Goal: Task Accomplishment & Management: Use online tool/utility

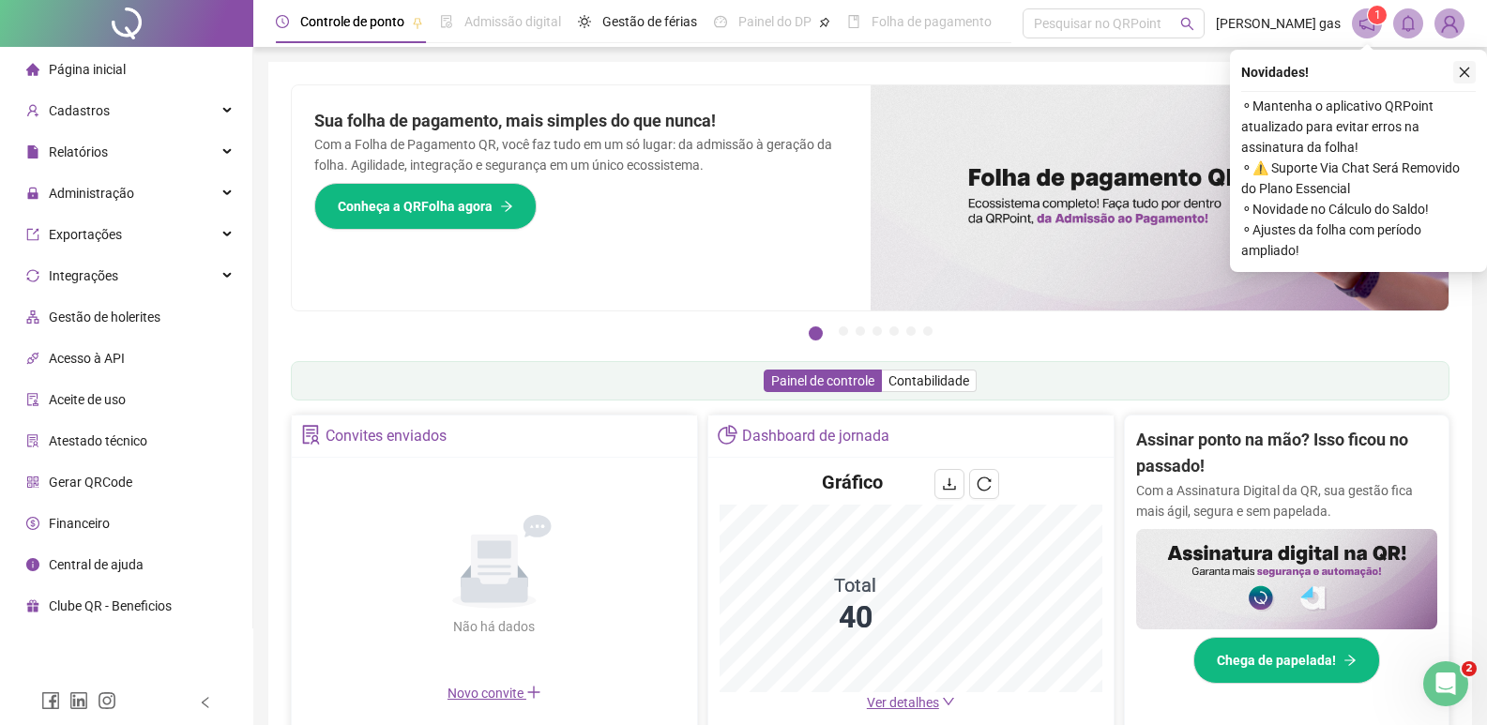
click at [1468, 68] on icon "close" at bounding box center [1465, 73] width 10 height 10
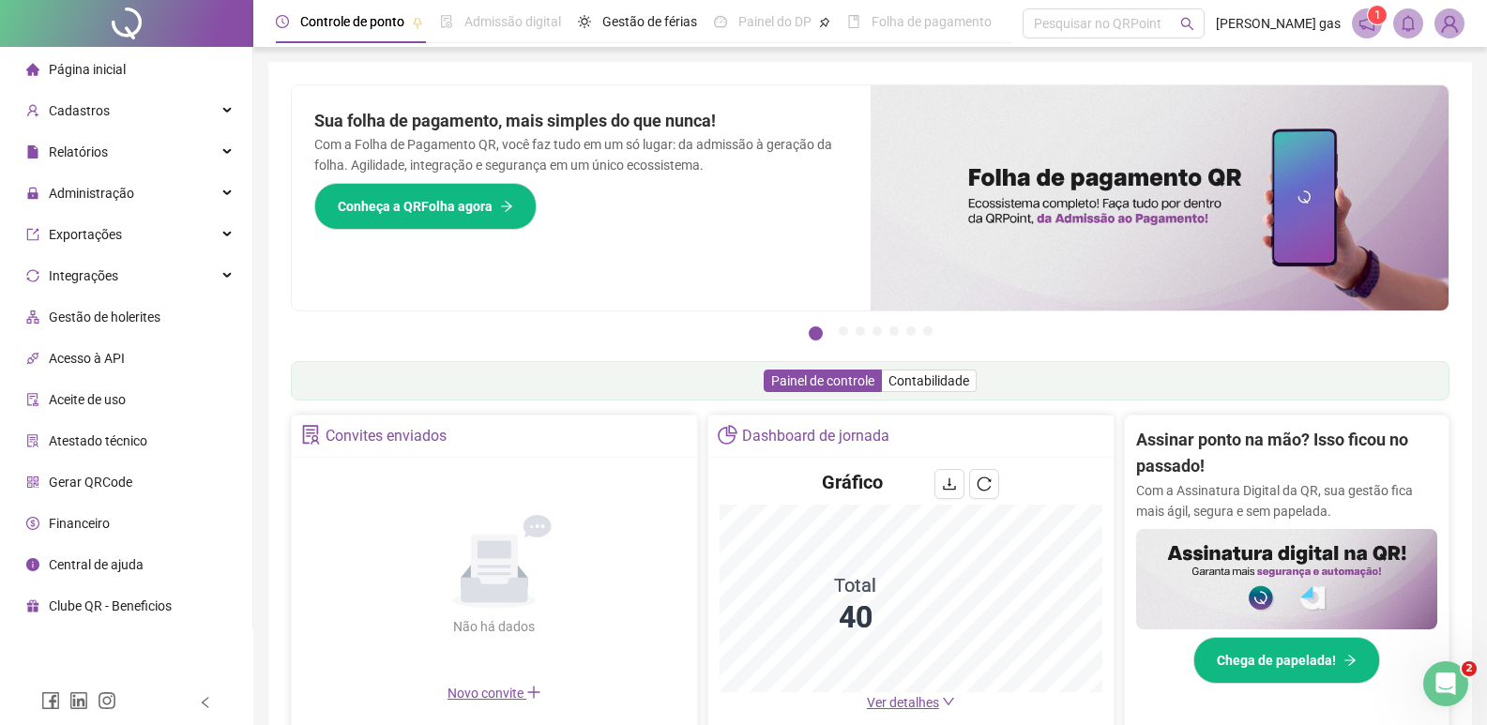
scroll to position [375, 0]
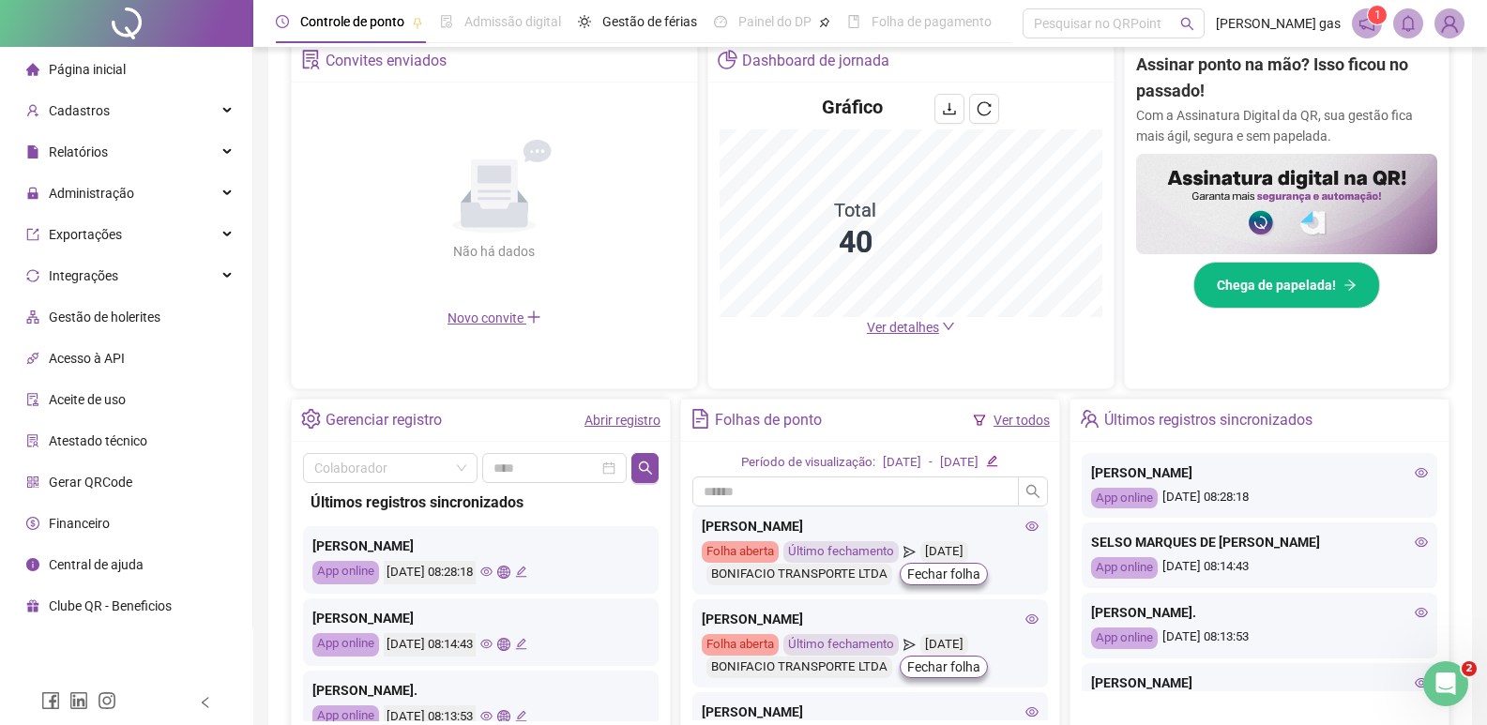
click at [1002, 418] on link "Ver todos" at bounding box center [1022, 420] width 56 height 15
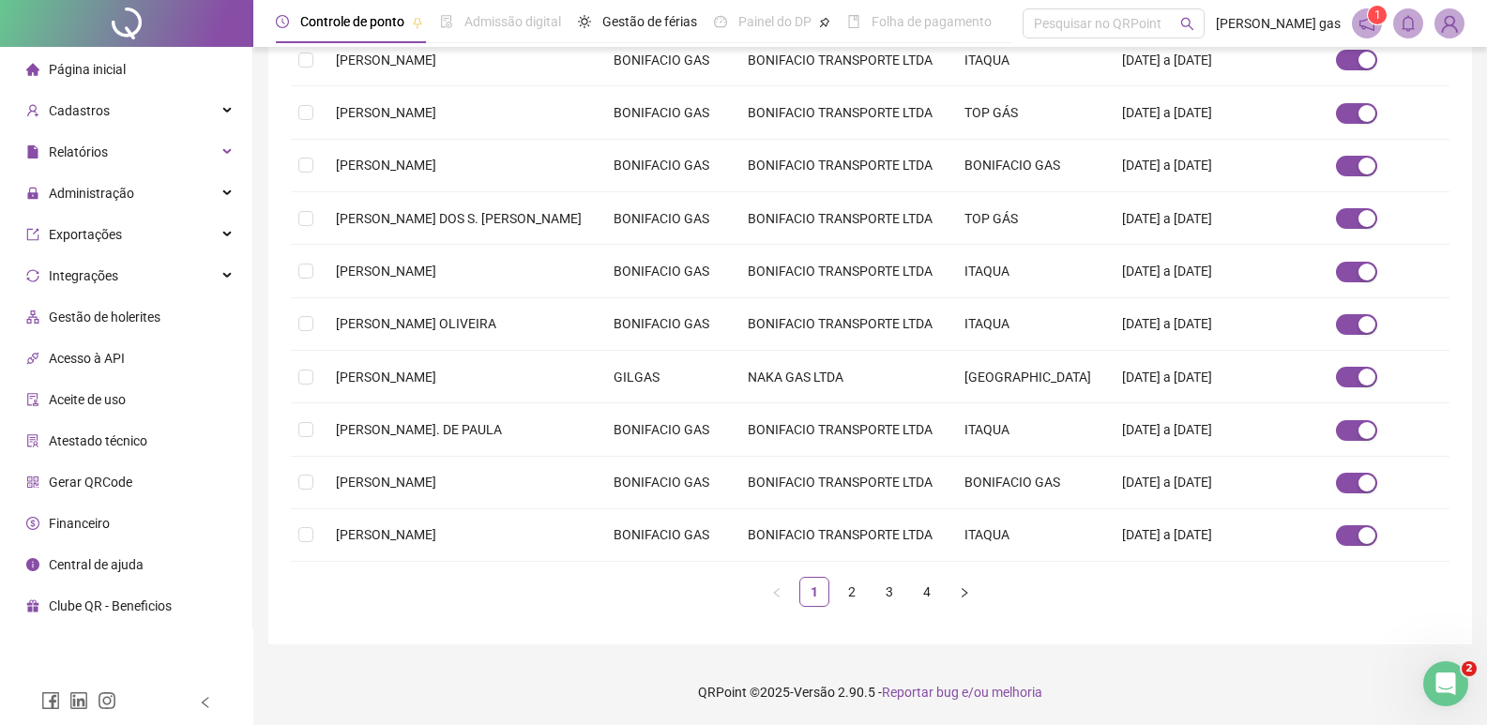
scroll to position [491, 0]
click at [854, 606] on link "2" at bounding box center [852, 592] width 28 height 28
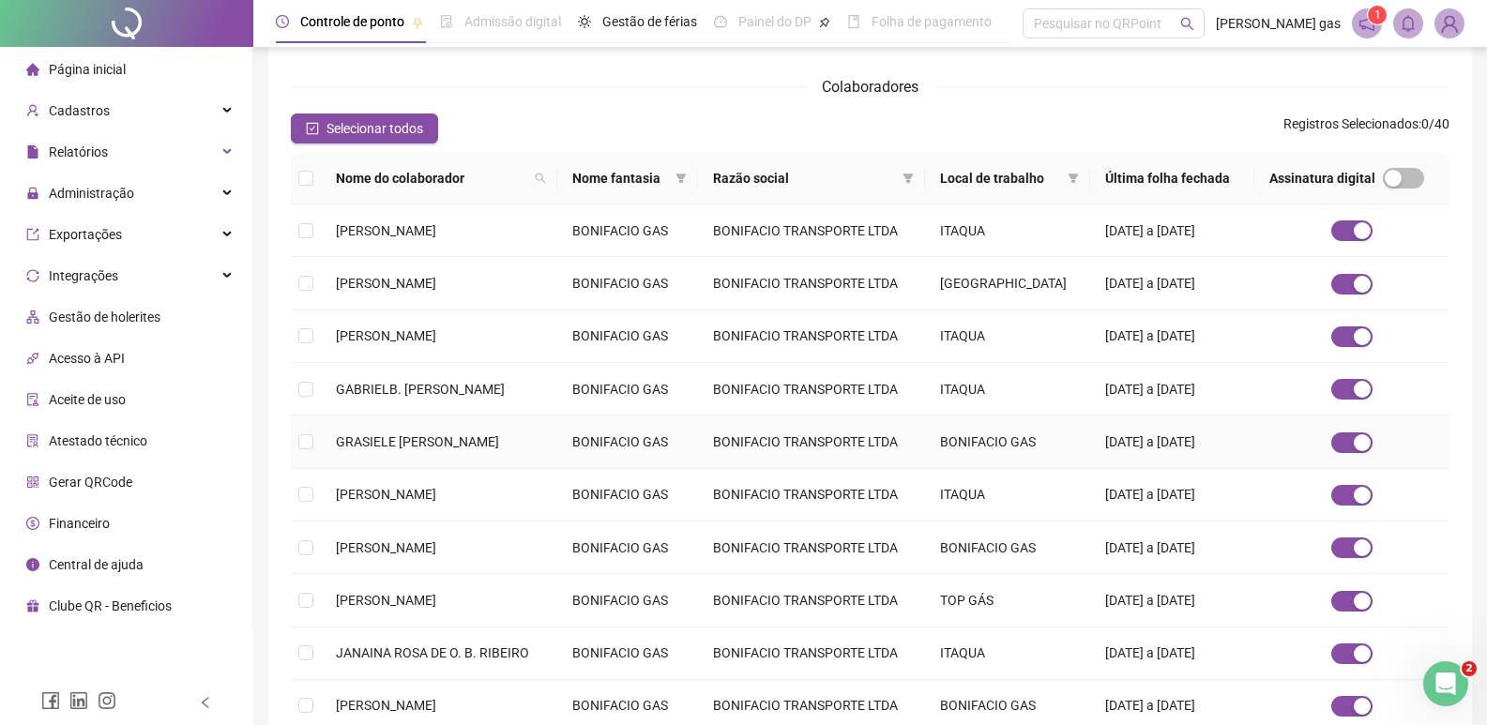
scroll to position [368, 0]
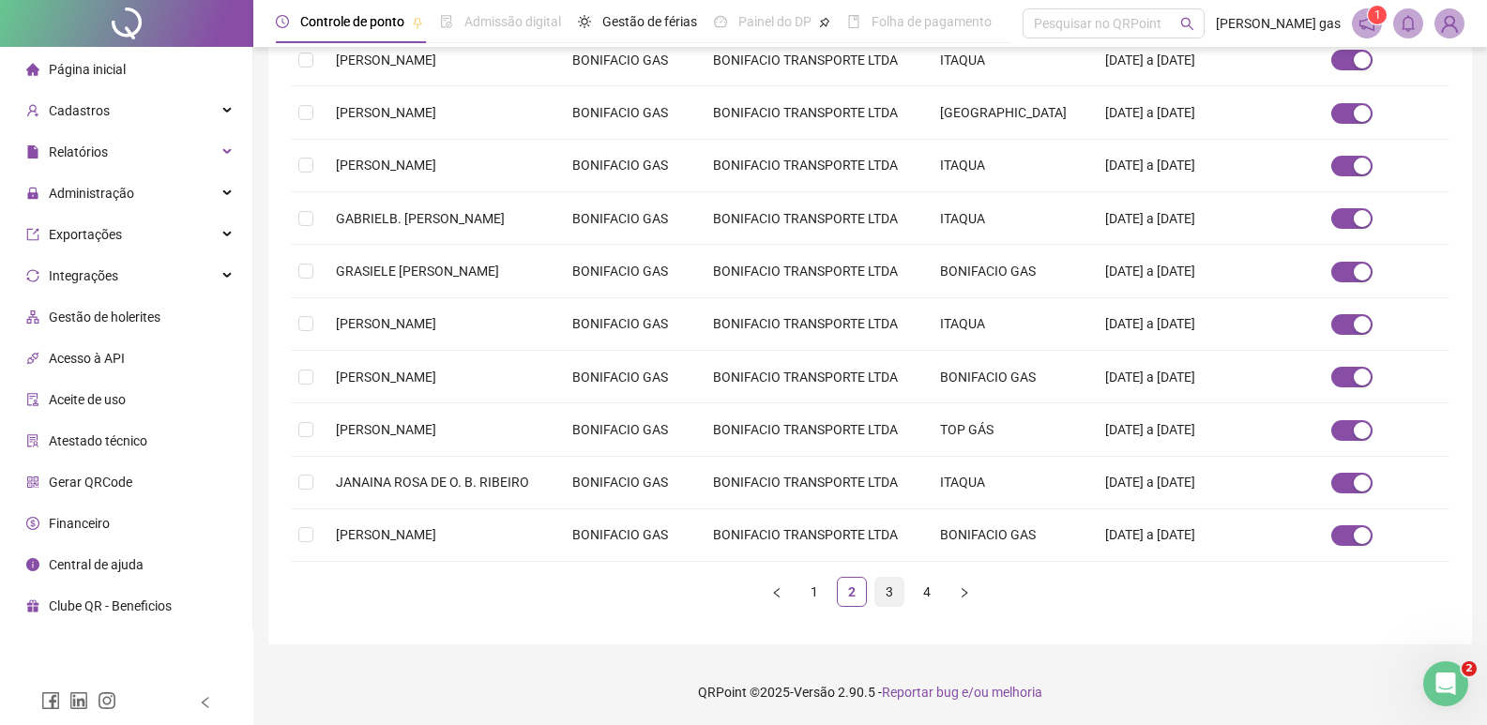
click at [888, 590] on link "3" at bounding box center [889, 592] width 28 height 28
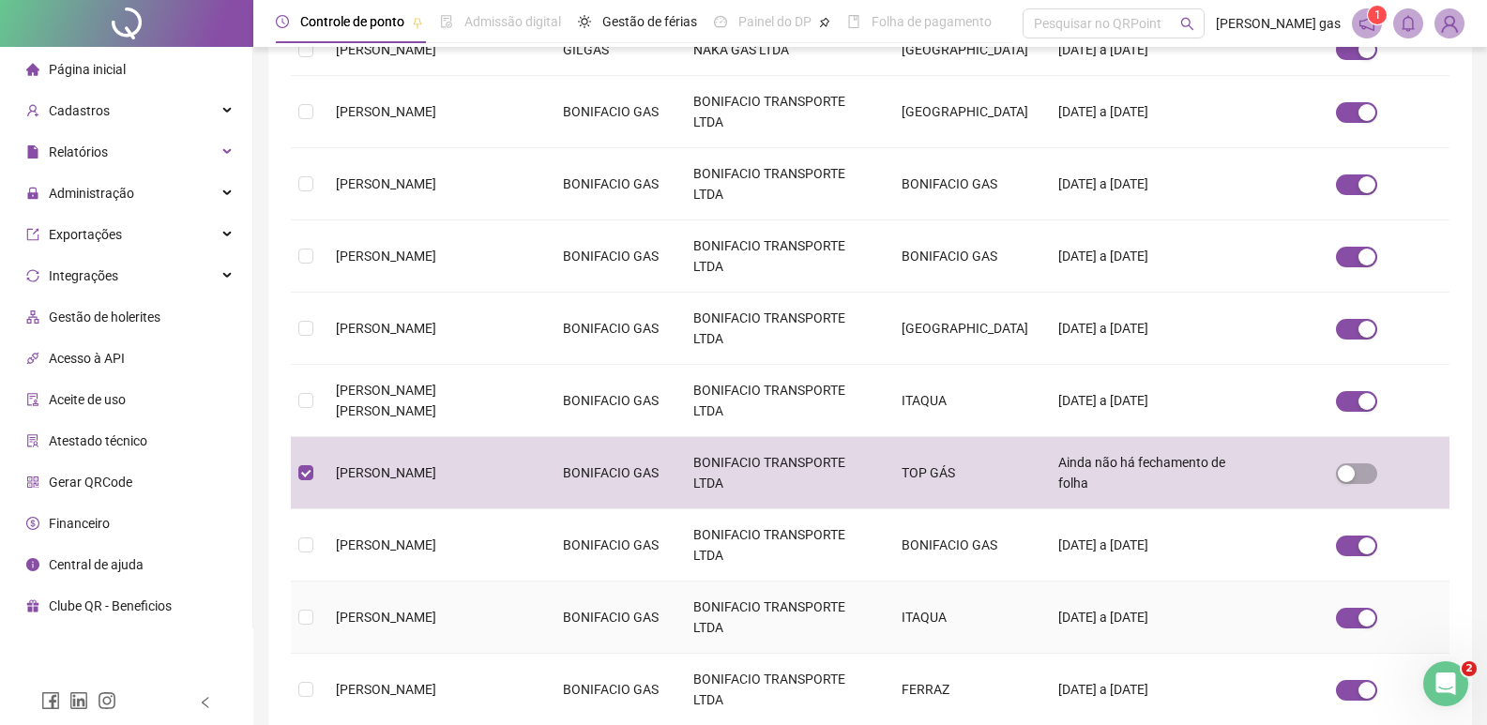
scroll to position [562, 0]
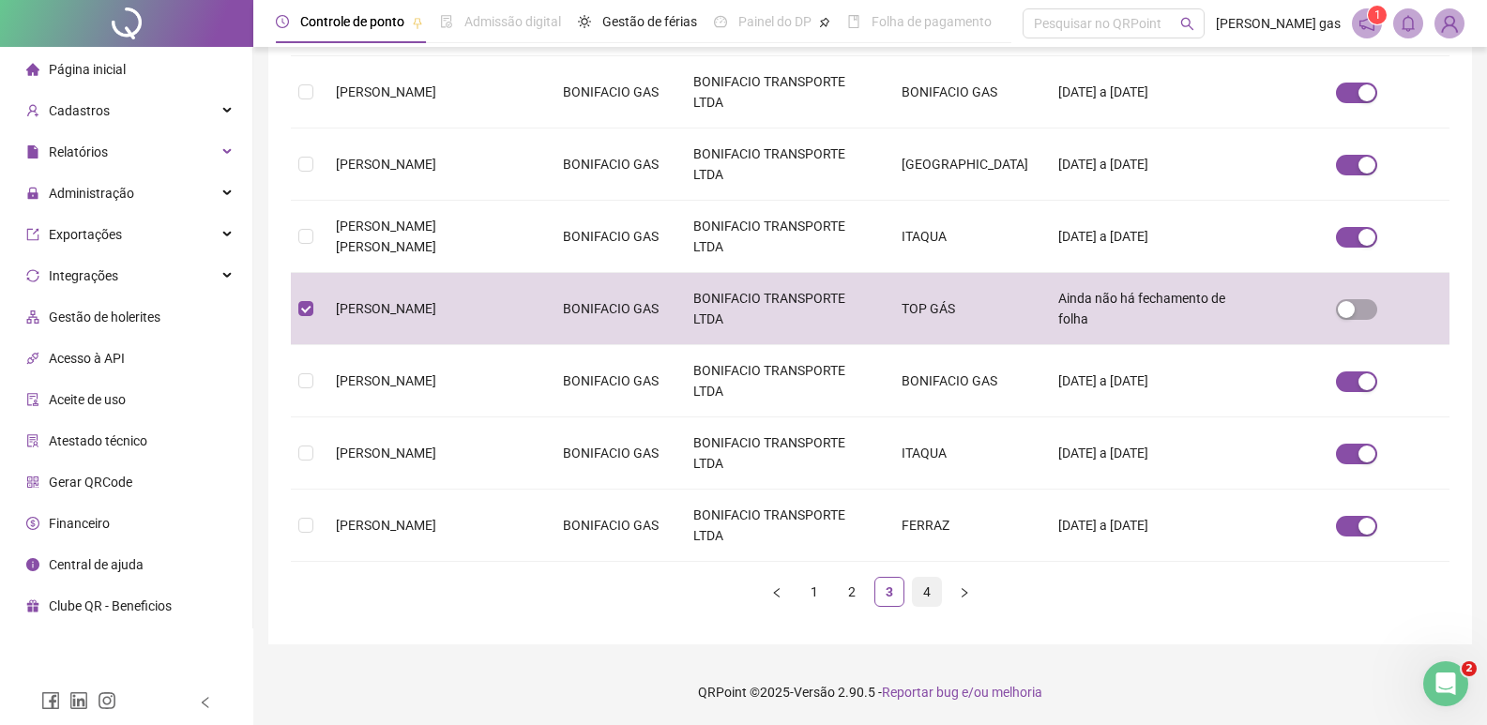
click at [918, 595] on link "4" at bounding box center [927, 592] width 28 height 28
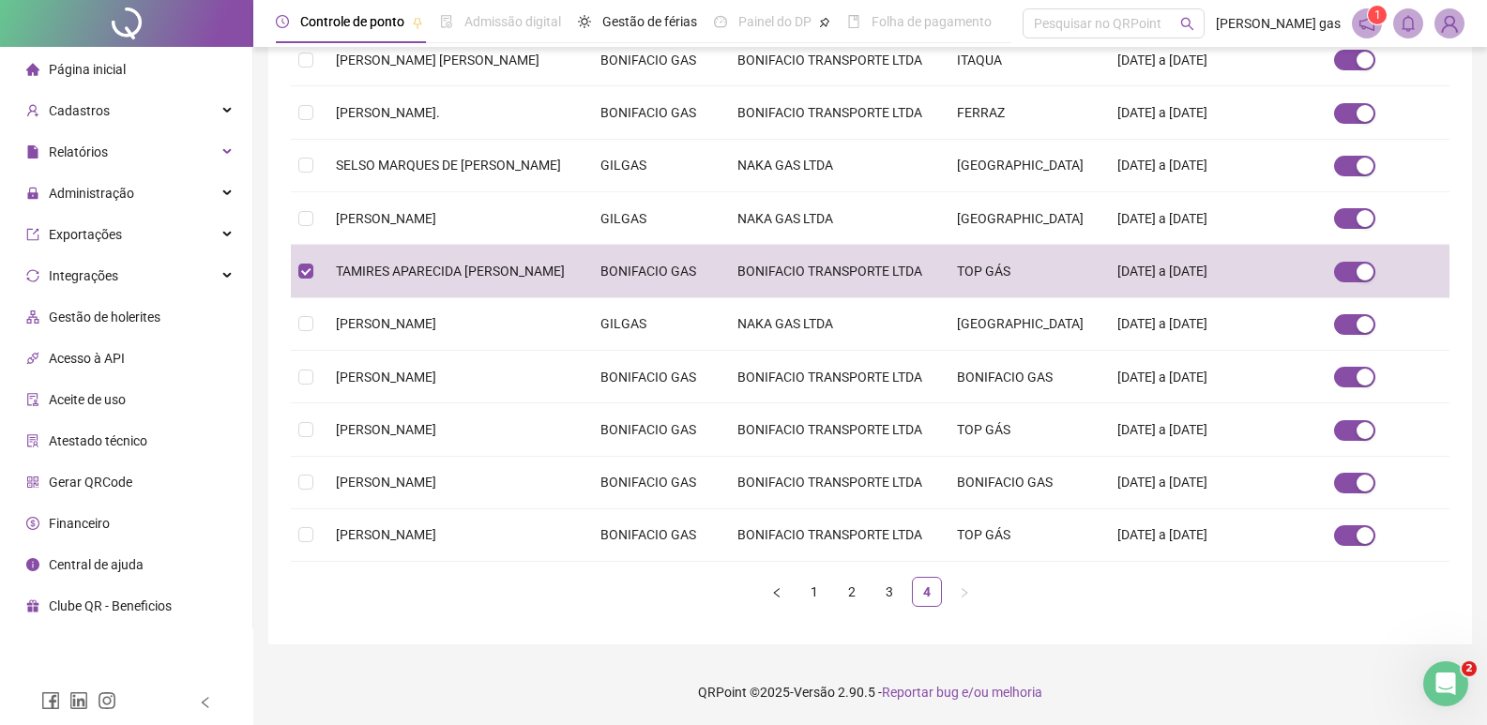
scroll to position [22, 0]
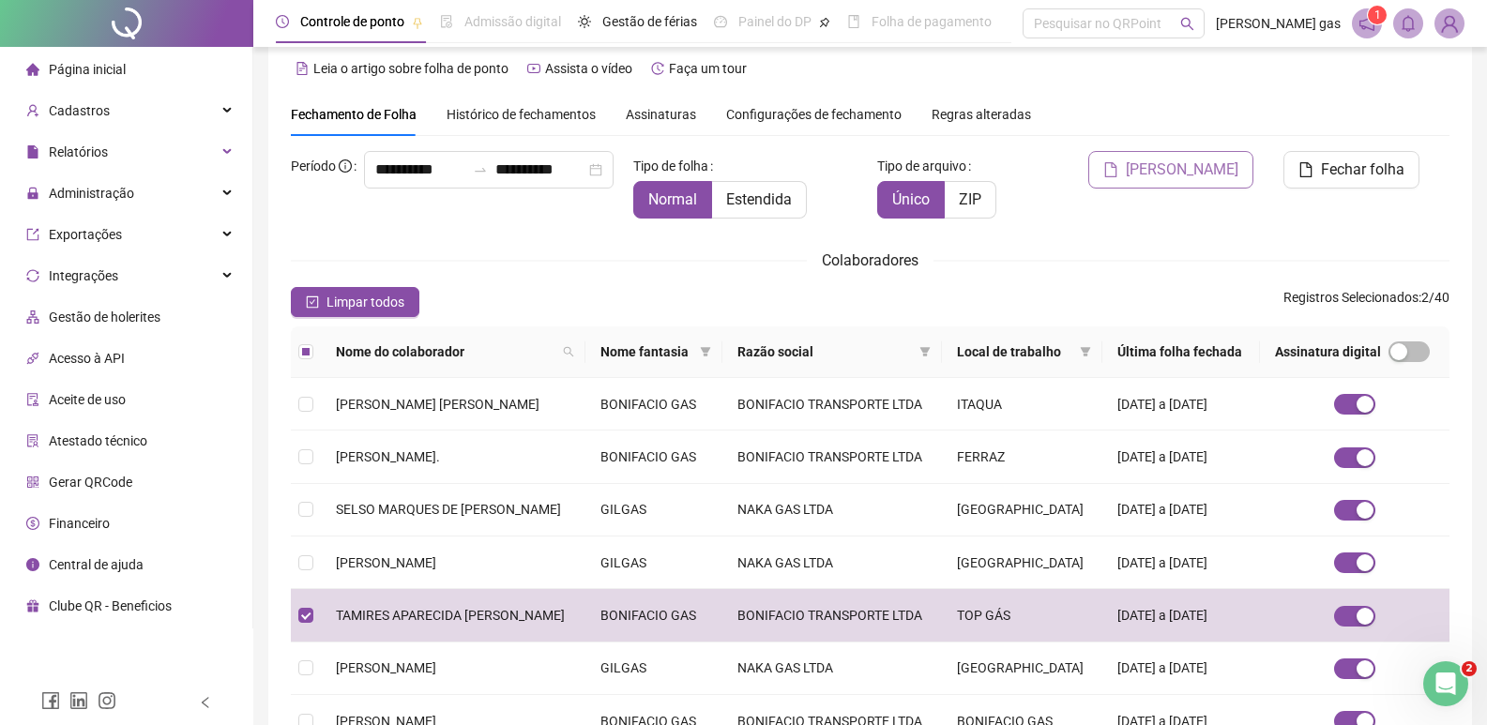
click at [1204, 167] on span "[PERSON_NAME]" at bounding box center [1182, 170] width 113 height 23
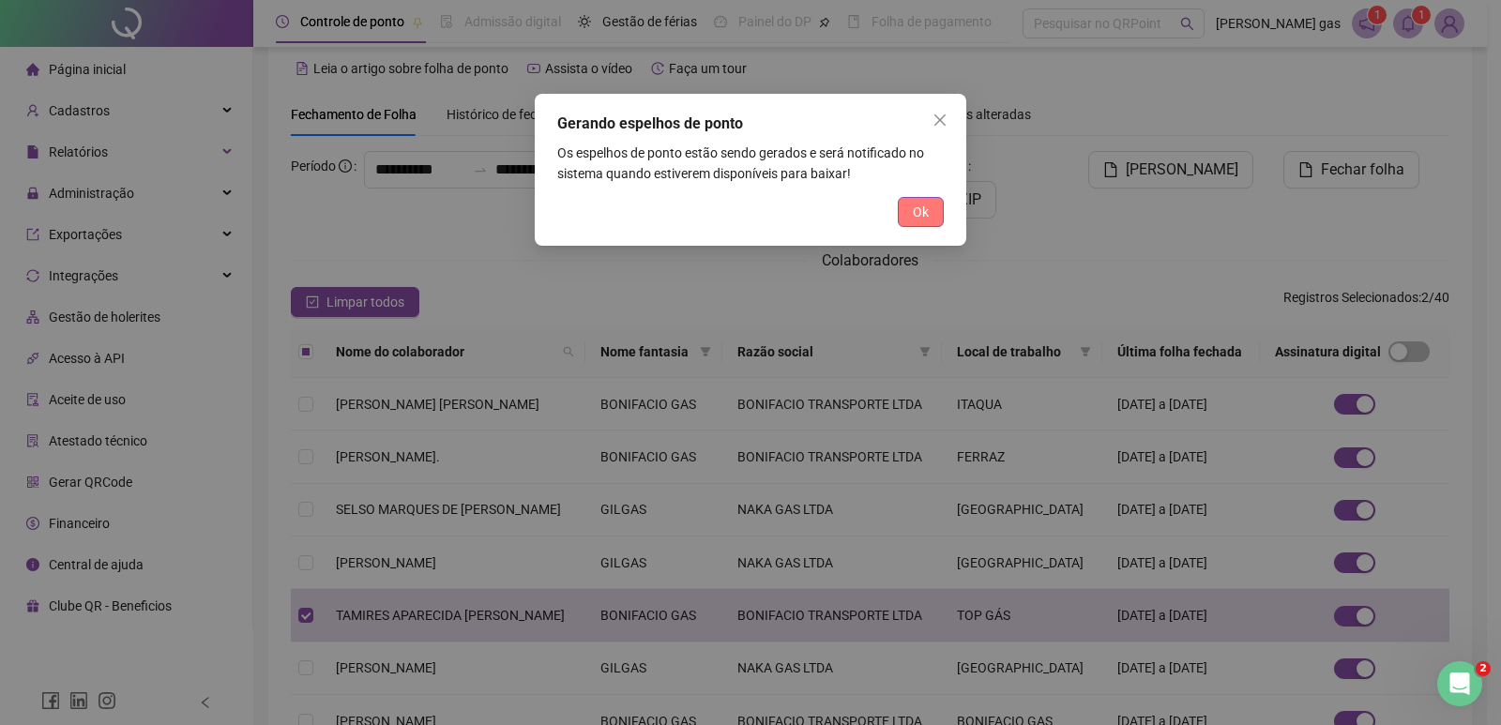
click at [910, 206] on button "Ok" at bounding box center [921, 212] width 46 height 30
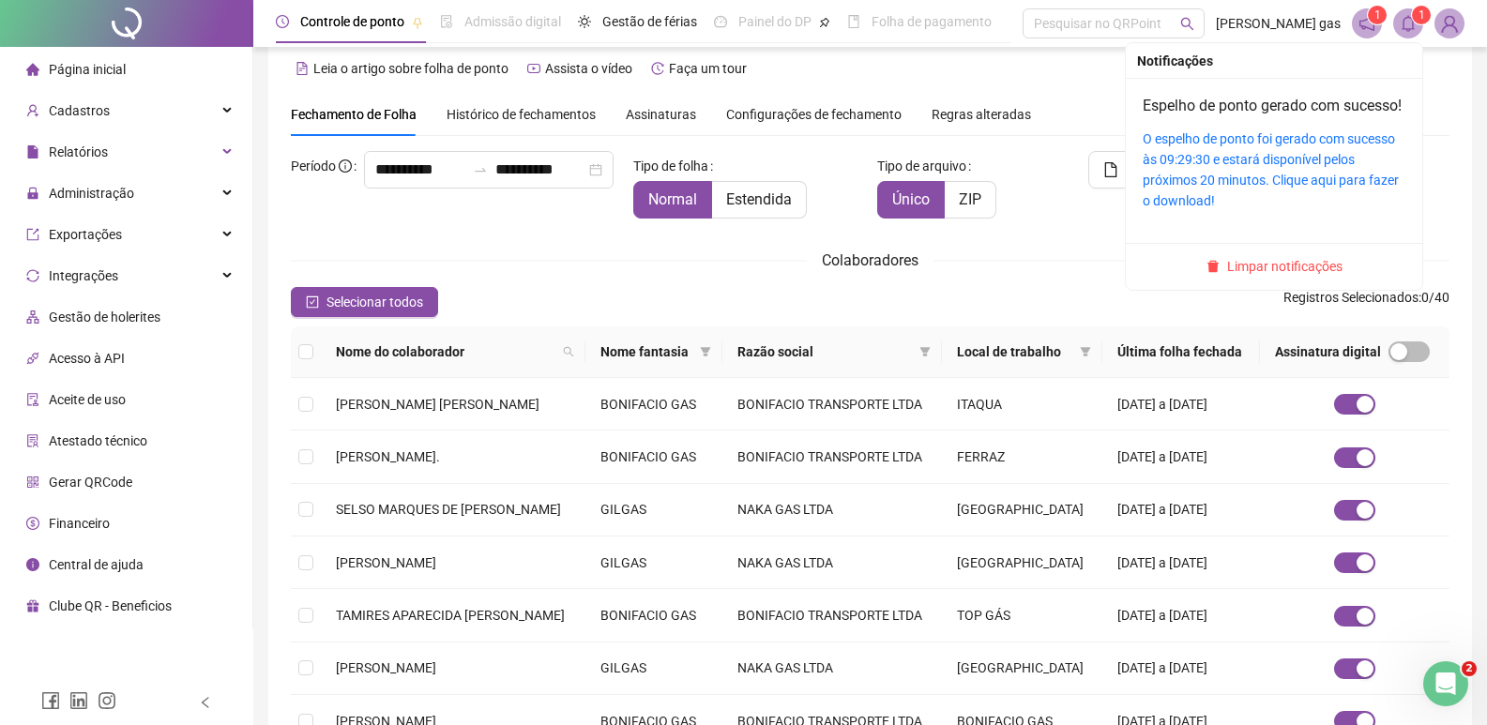
click at [1417, 27] on span at bounding box center [1408, 23] width 30 height 30
click at [1220, 112] on link "Espelho de ponto gerado com sucesso!" at bounding box center [1272, 106] width 259 height 18
click at [1405, 26] on icon "bell" at bounding box center [1408, 23] width 17 height 17
click at [1282, 277] on span "Limpar notificações" at bounding box center [1284, 266] width 115 height 21
